Goal: Information Seeking & Learning: Learn about a topic

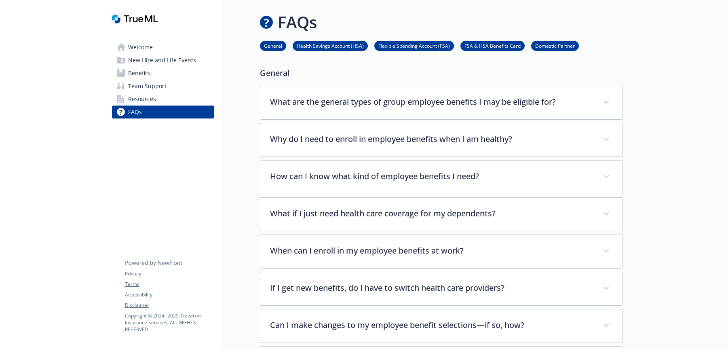
scroll to position [379, 0]
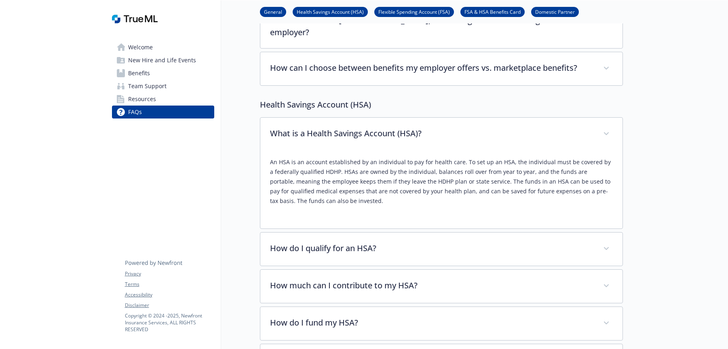
click at [145, 74] on span "Benefits" at bounding box center [139, 73] width 22 height 13
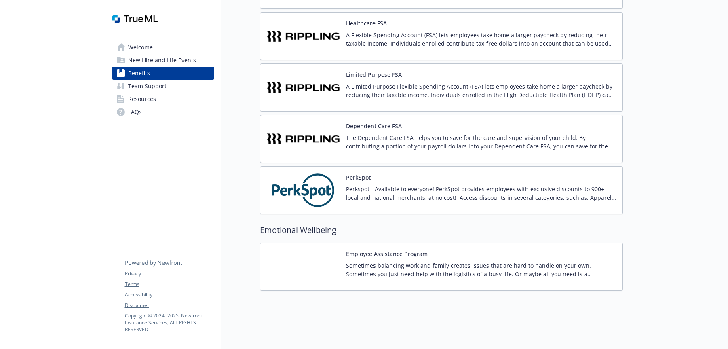
scroll to position [1209, 0]
click at [403, 191] on p "Perkspot - Available to everyone! PerkSpot provides employees with exclusive di…" at bounding box center [481, 193] width 270 height 17
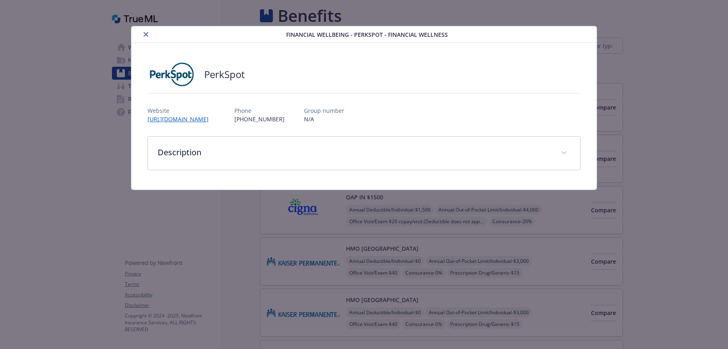
scroll to position [1209, 0]
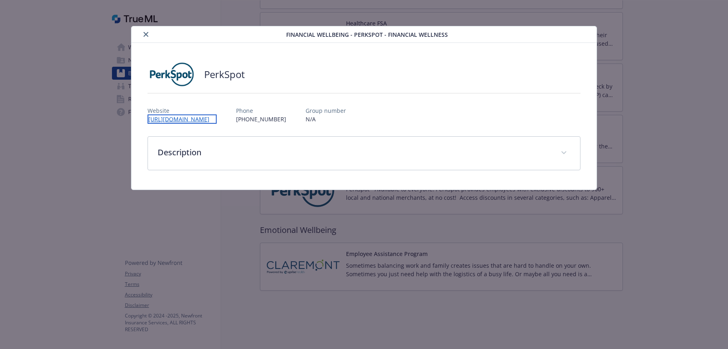
click at [190, 119] on link "[URL][DOMAIN_NAME]" at bounding box center [181, 118] width 69 height 9
click at [145, 34] on icon "close" at bounding box center [145, 34] width 5 height 5
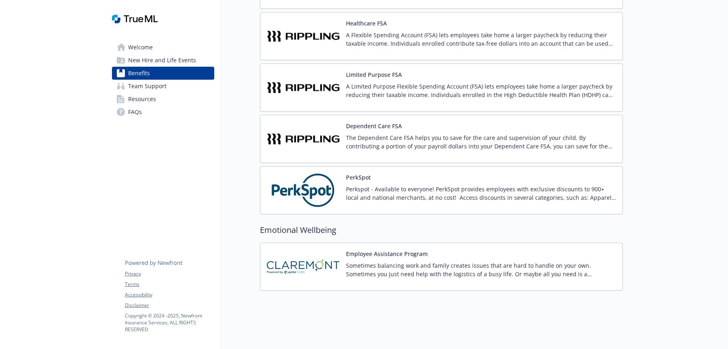
click at [137, 102] on span "Resources" at bounding box center [142, 99] width 28 height 13
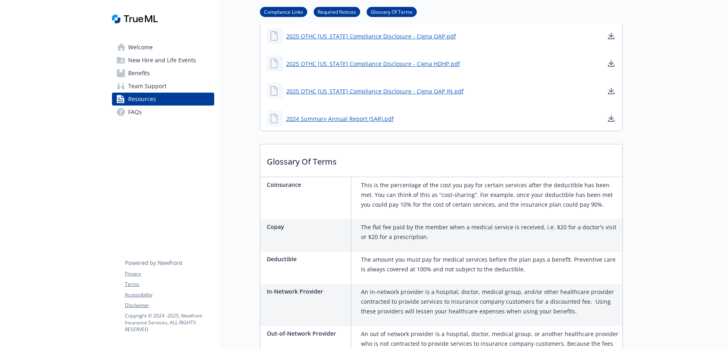
scroll to position [865, 0]
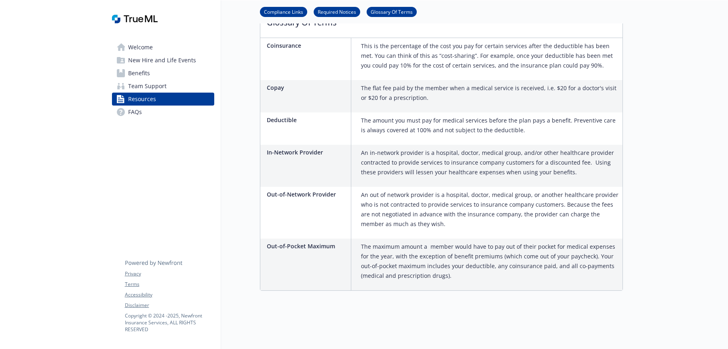
click at [159, 88] on span "Team Support" at bounding box center [147, 86] width 38 height 13
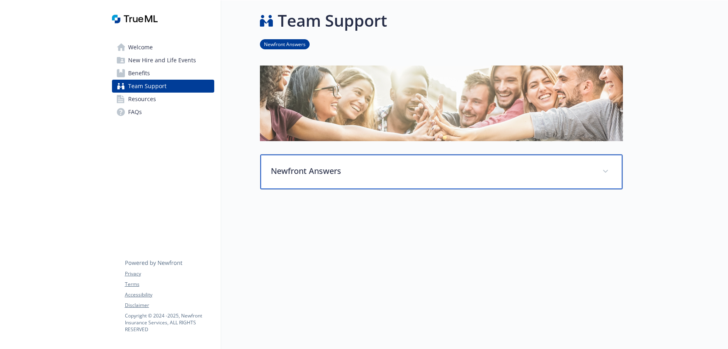
scroll to position [8, 0]
click at [578, 165] on p "Newfront Answers" at bounding box center [432, 171] width 322 height 12
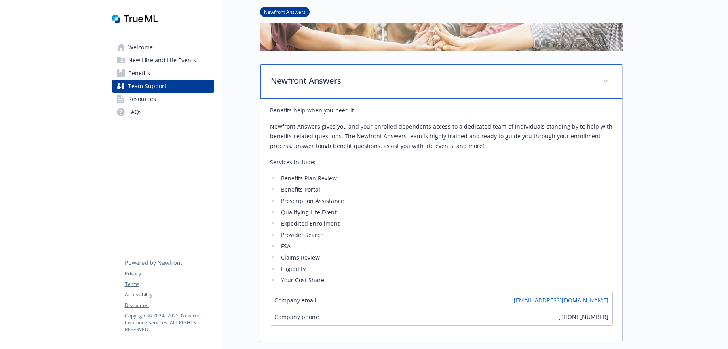
scroll to position [116, 0]
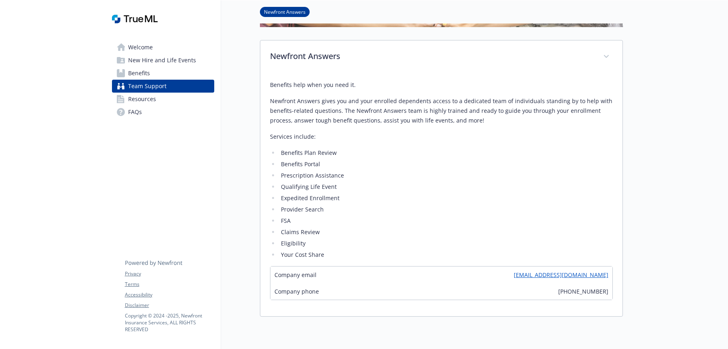
click at [147, 72] on span "Benefits" at bounding box center [139, 73] width 22 height 13
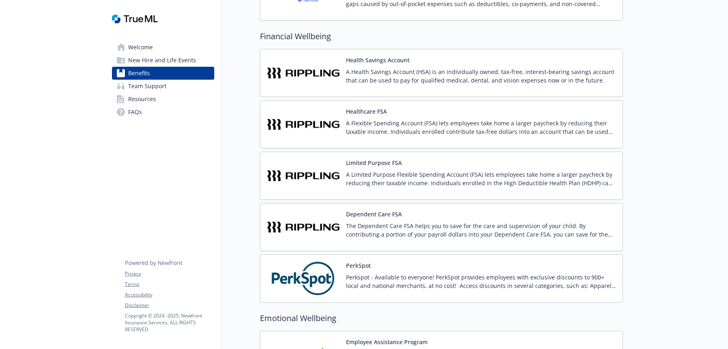
scroll to position [1106, 0]
